Goal: Task Accomplishment & Management: Manage account settings

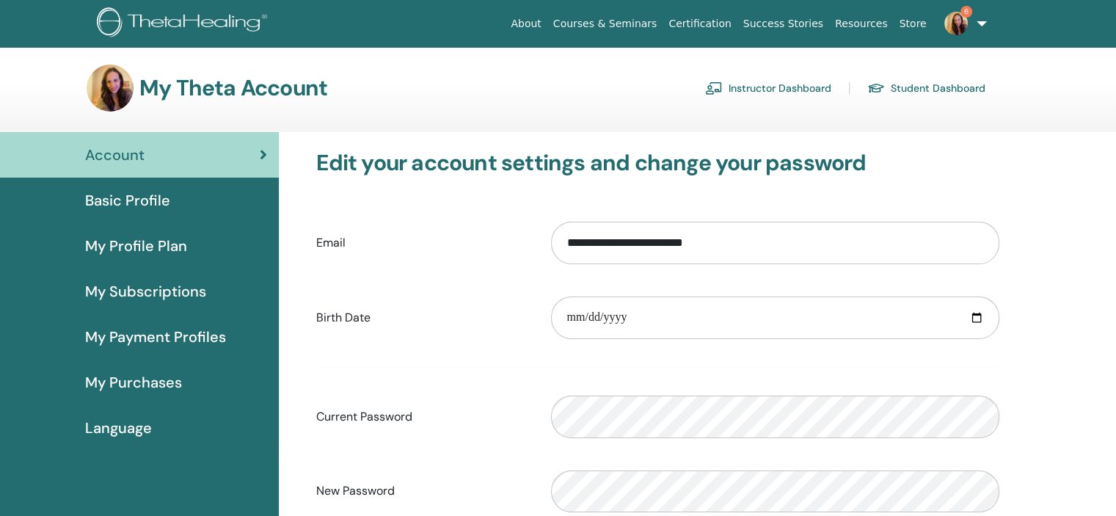
click at [957, 26] on img at bounding box center [955, 23] width 23 height 23
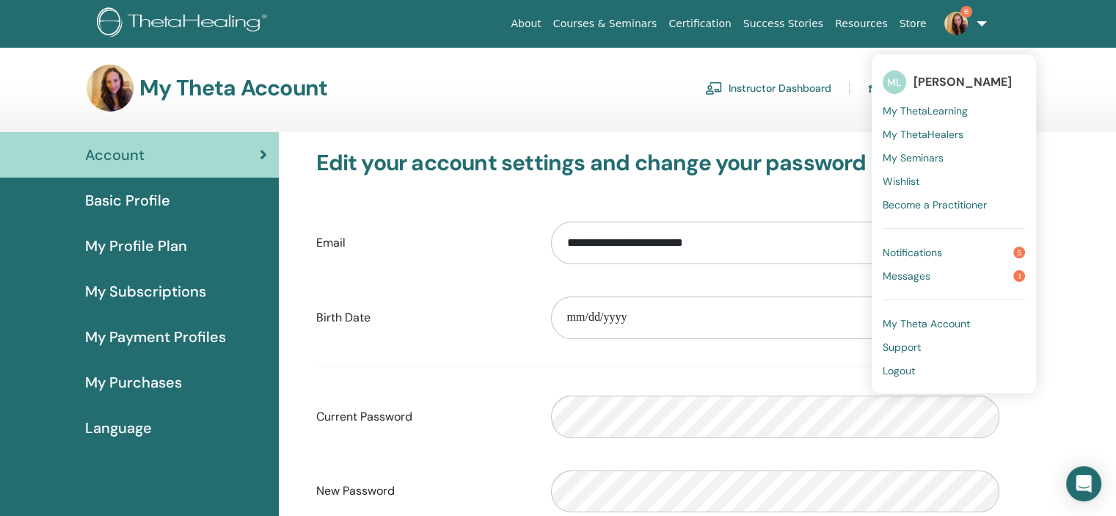
click at [942, 256] on span "Notifications" at bounding box center [911, 252] width 59 height 13
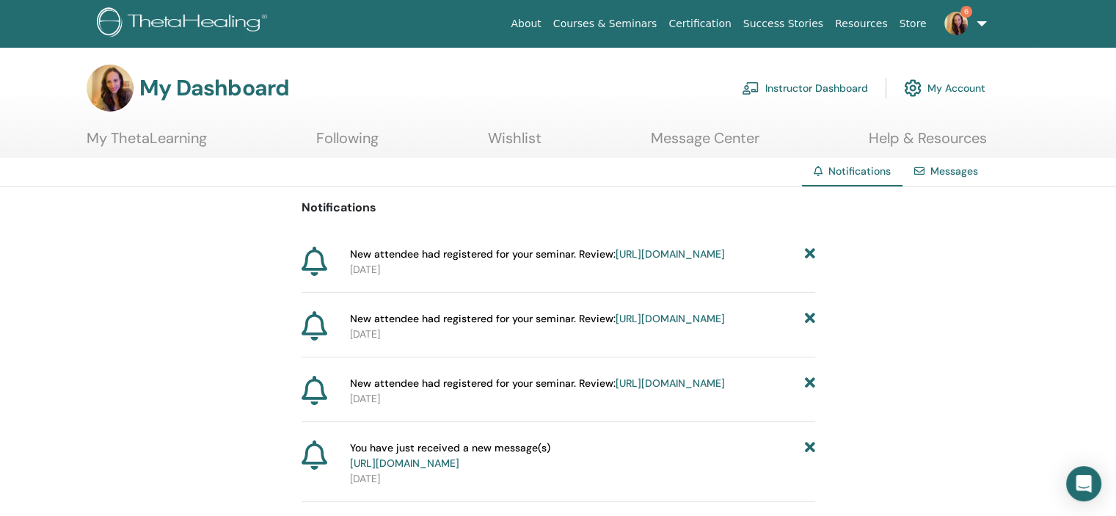
click at [645, 260] on link "https://member.thetahealing.com/instructor/seminar/376507/attendees" at bounding box center [669, 253] width 109 height 13
click at [957, 14] on img at bounding box center [955, 23] width 23 height 23
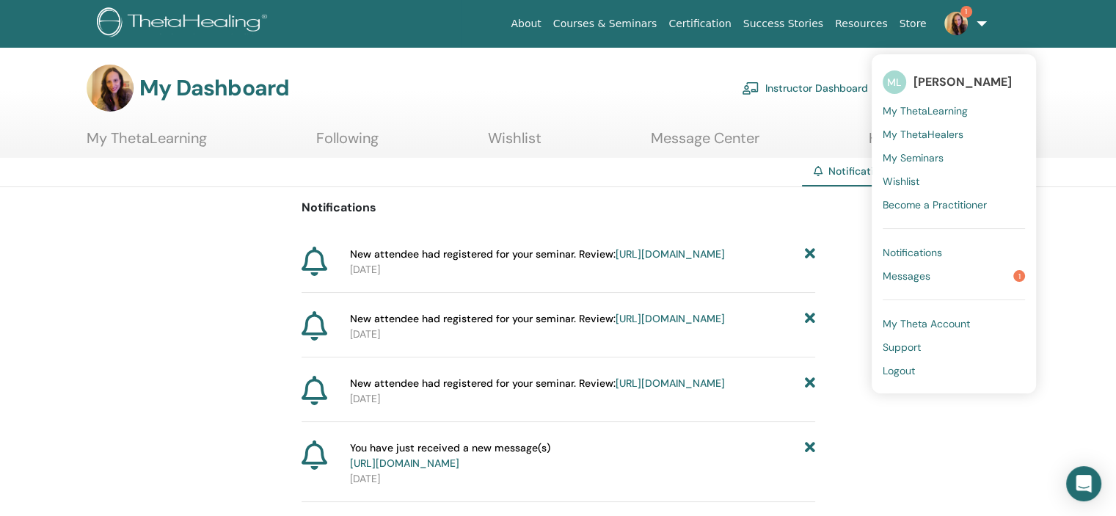
click at [914, 278] on span "Messages" at bounding box center [906, 275] width 48 height 13
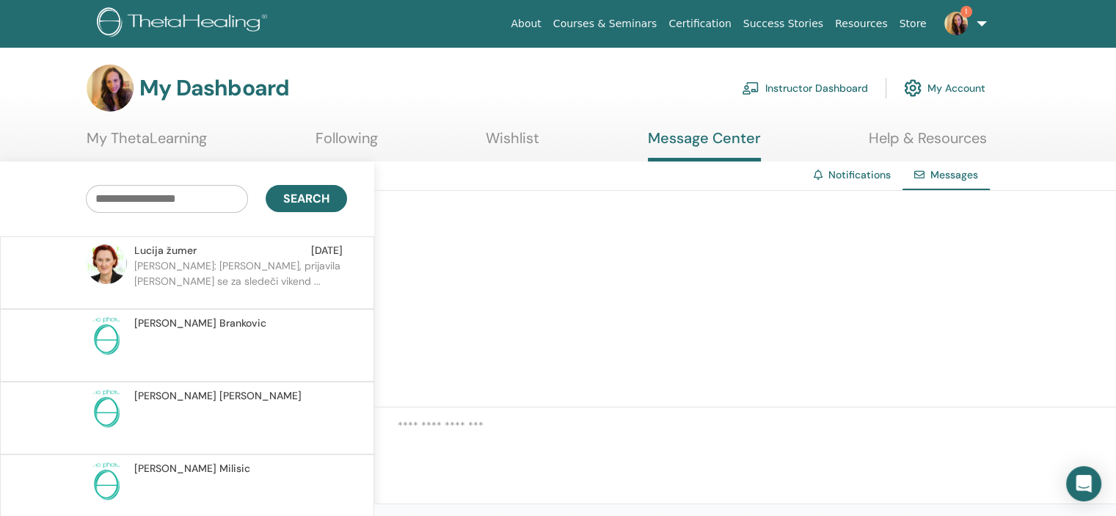
click at [293, 271] on p "Lucija: Martina pozdrav, prijavila sam se za sledeči vikend ..." at bounding box center [240, 280] width 213 height 44
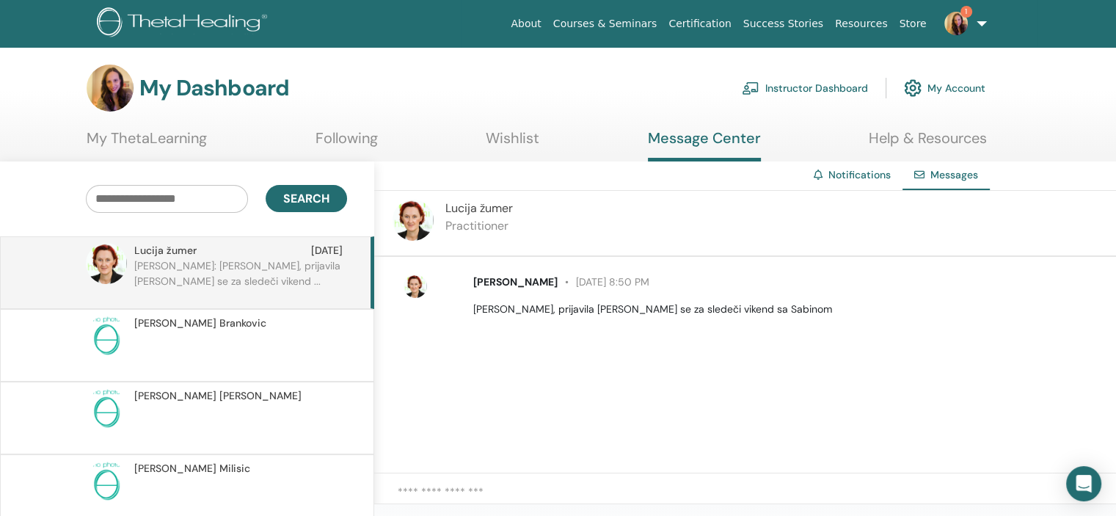
click at [182, 340] on p at bounding box center [240, 353] width 213 height 44
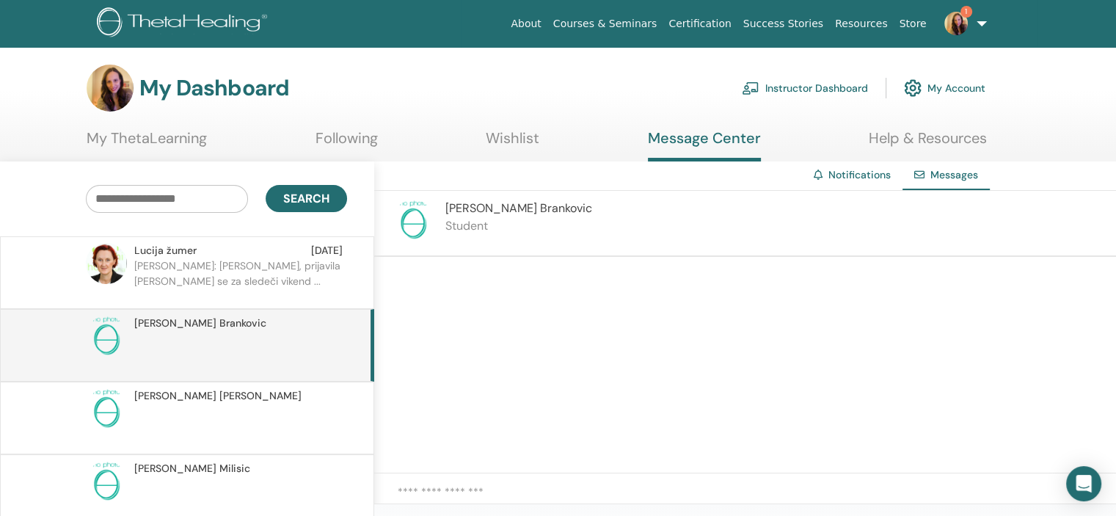
click at [214, 280] on p "Lucija: Martina pozdrav, prijavila sam se za sledeči vikend ..." at bounding box center [240, 280] width 213 height 44
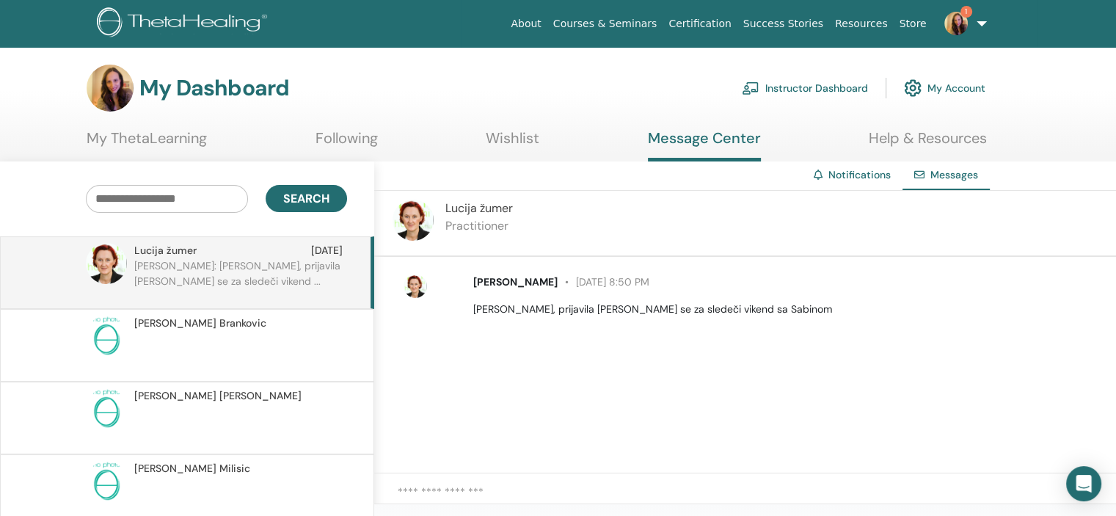
scroll to position [73, 0]
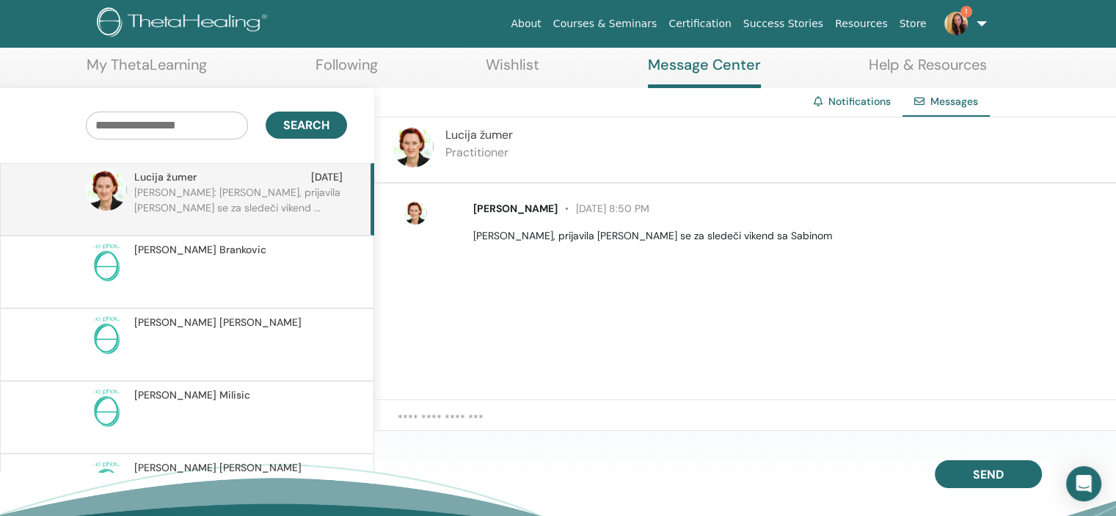
click at [417, 419] on textarea at bounding box center [757, 425] width 718 height 31
click at [958, 21] on img at bounding box center [955, 23] width 23 height 23
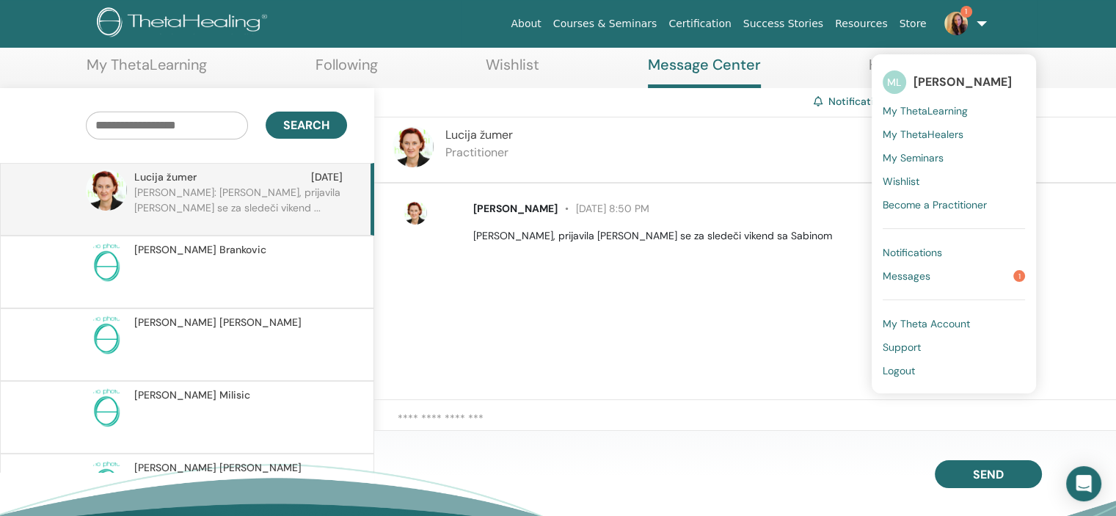
click at [927, 161] on span "My Seminars" at bounding box center [912, 157] width 61 height 13
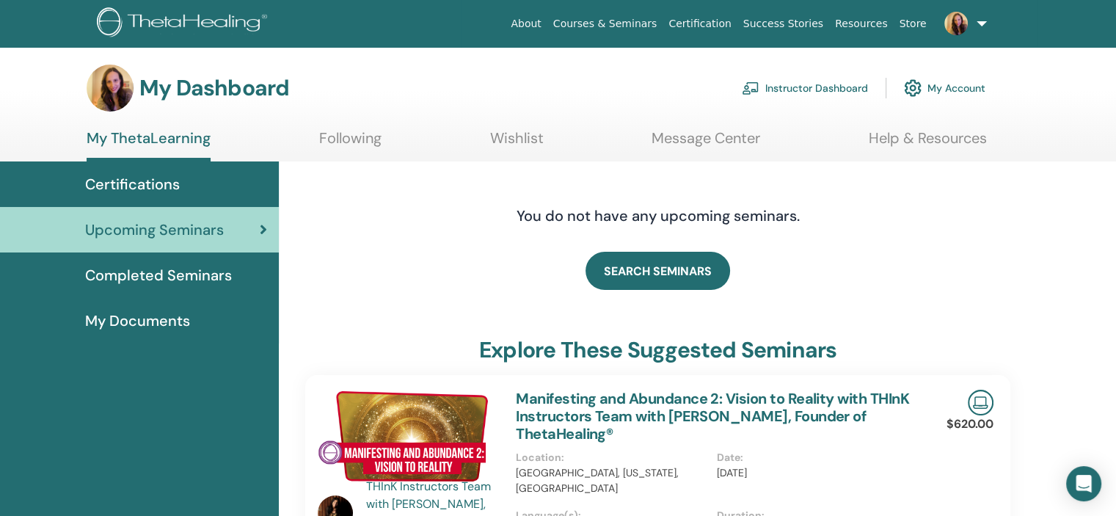
click at [841, 87] on link "Instructor Dashboard" at bounding box center [805, 88] width 126 height 32
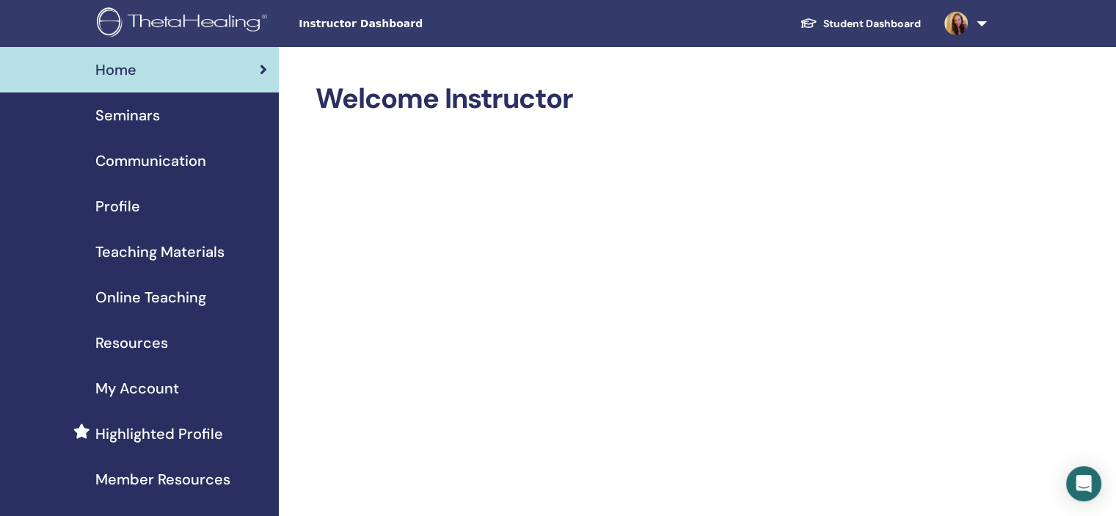
click at [138, 120] on span "Seminars" at bounding box center [127, 115] width 65 height 22
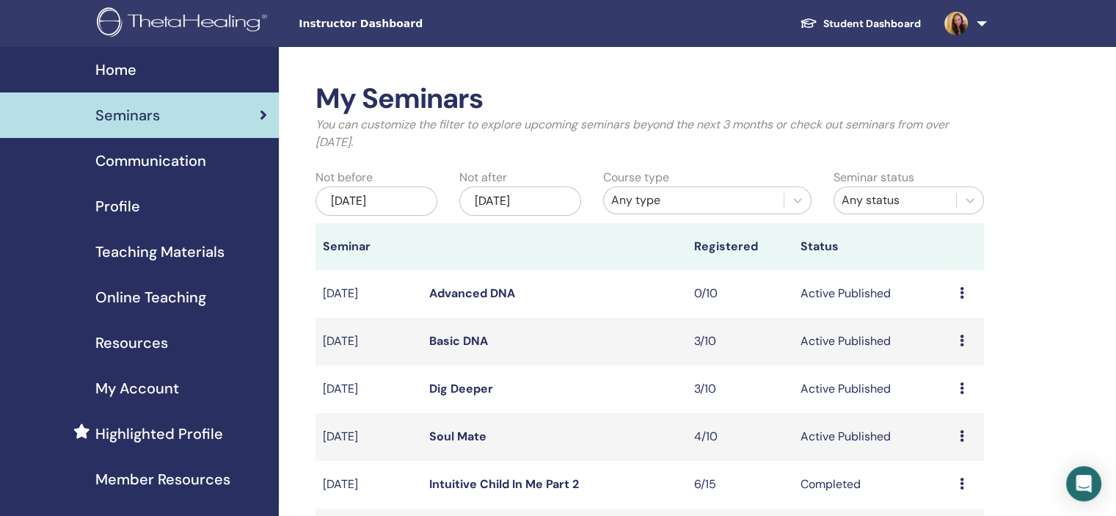
scroll to position [73, 0]
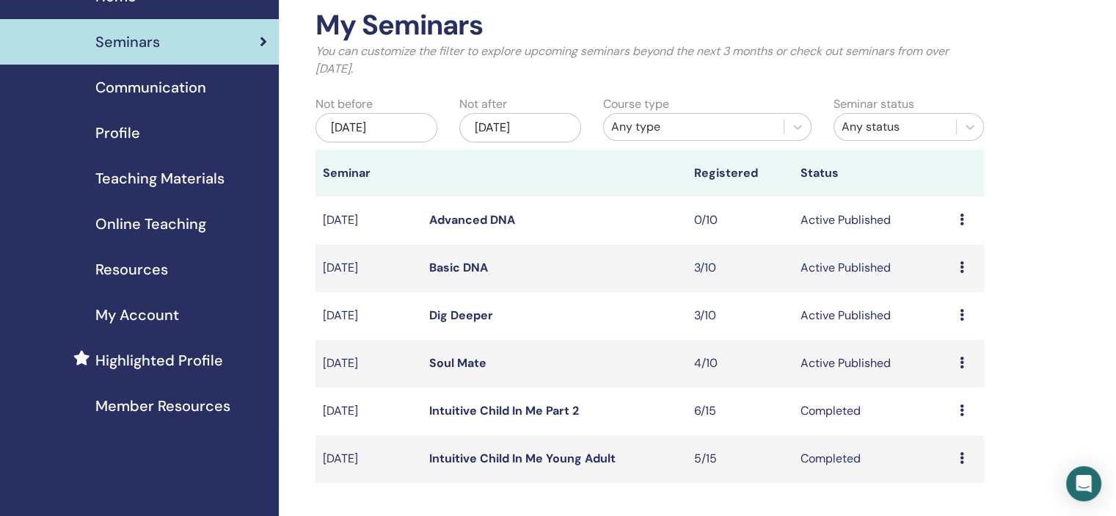
click at [449, 362] on link "Soul Mate" at bounding box center [457, 362] width 57 height 15
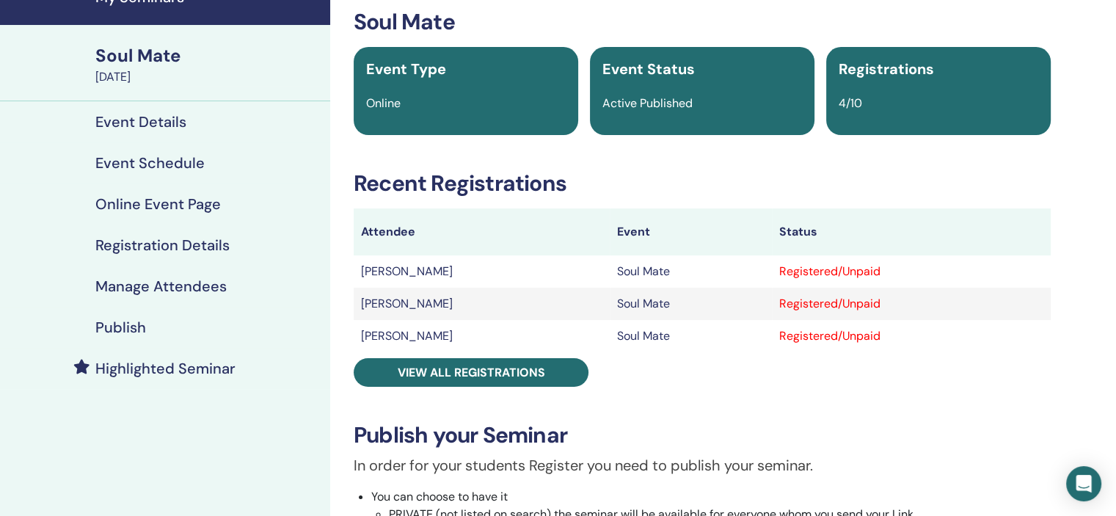
scroll to position [147, 0]
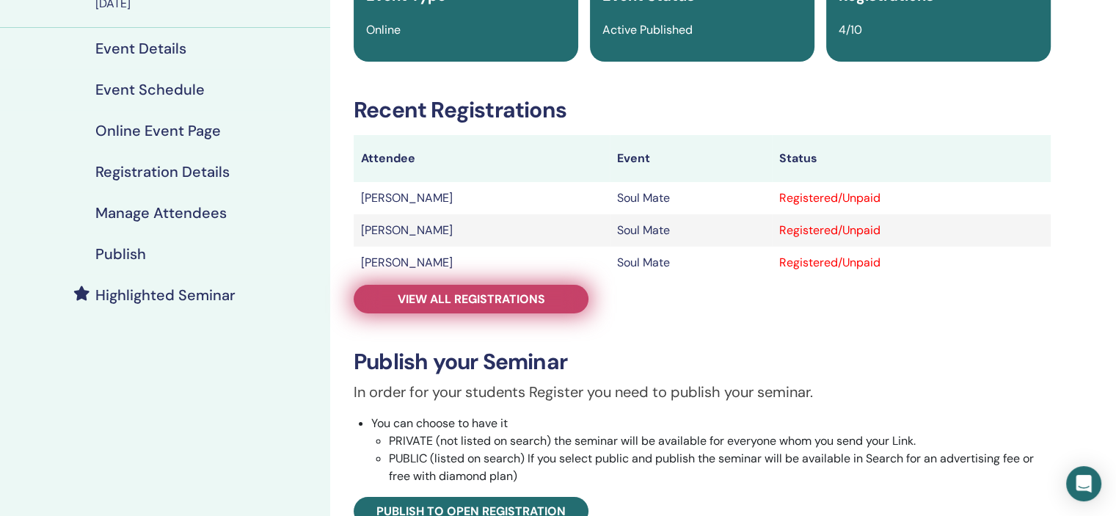
click at [488, 301] on span "View all registrations" at bounding box center [471, 298] width 147 height 15
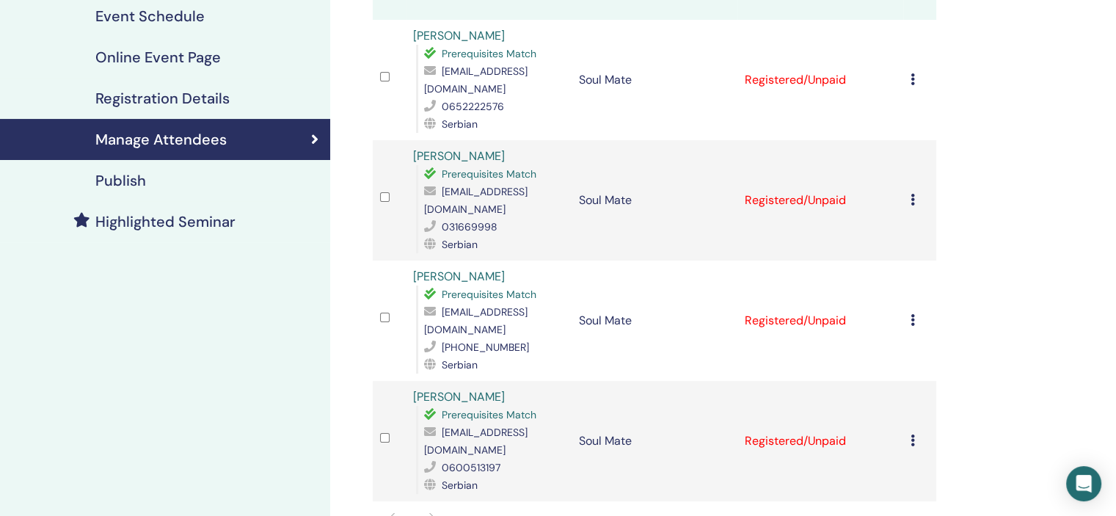
scroll to position [293, 0]
